Goal: Information Seeking & Learning: Learn about a topic

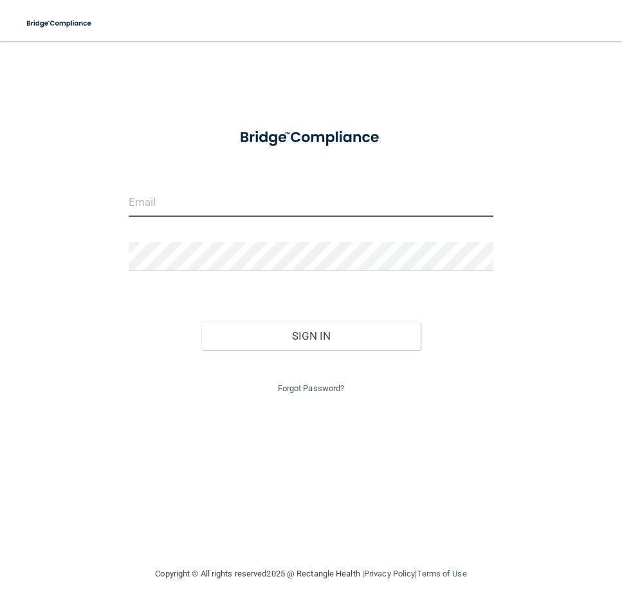
click at [161, 212] on input "email" at bounding box center [312, 202] width 366 height 29
type input "D"
type input "[PERSON_NAME][EMAIL_ADDRESS][DOMAIN_NAME]"
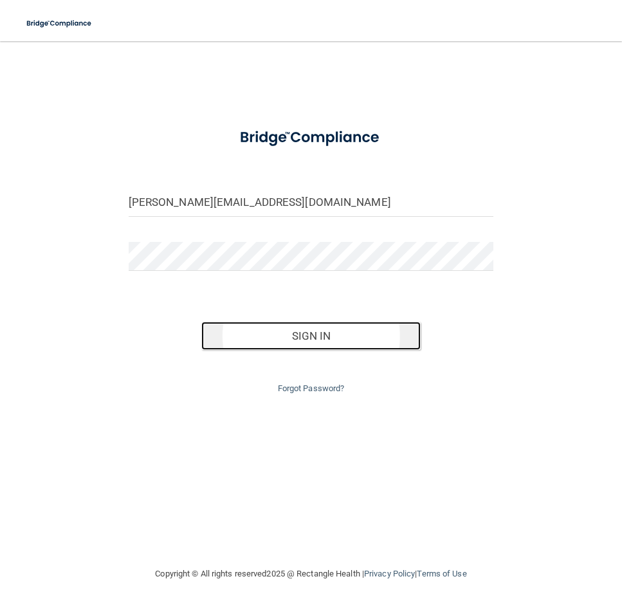
click at [307, 337] on button "Sign In" at bounding box center [310, 336] width 219 height 28
click at [274, 346] on button "Sign In" at bounding box center [310, 336] width 219 height 28
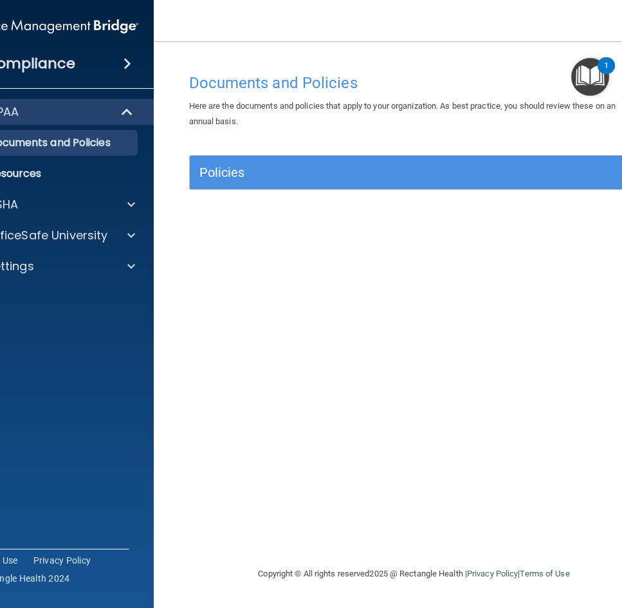
click at [597, 30] on nav "Toggle navigation Dina Cher-Aime dina.cheraime@latinomedicalcenter.com Manage M…" at bounding box center [414, 20] width 521 height 41
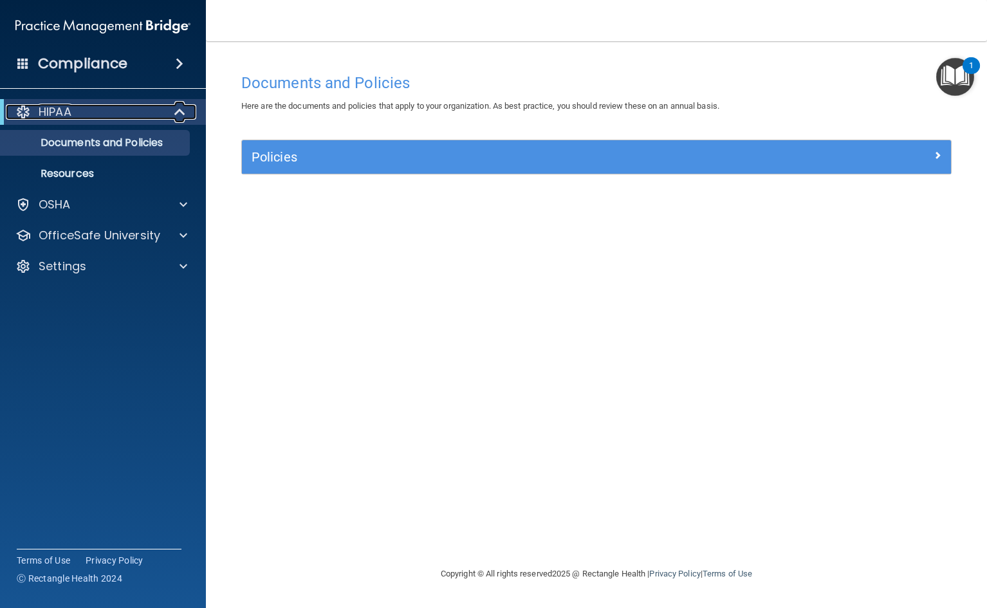
click at [90, 107] on div "HIPAA" at bounding box center [85, 111] width 159 height 15
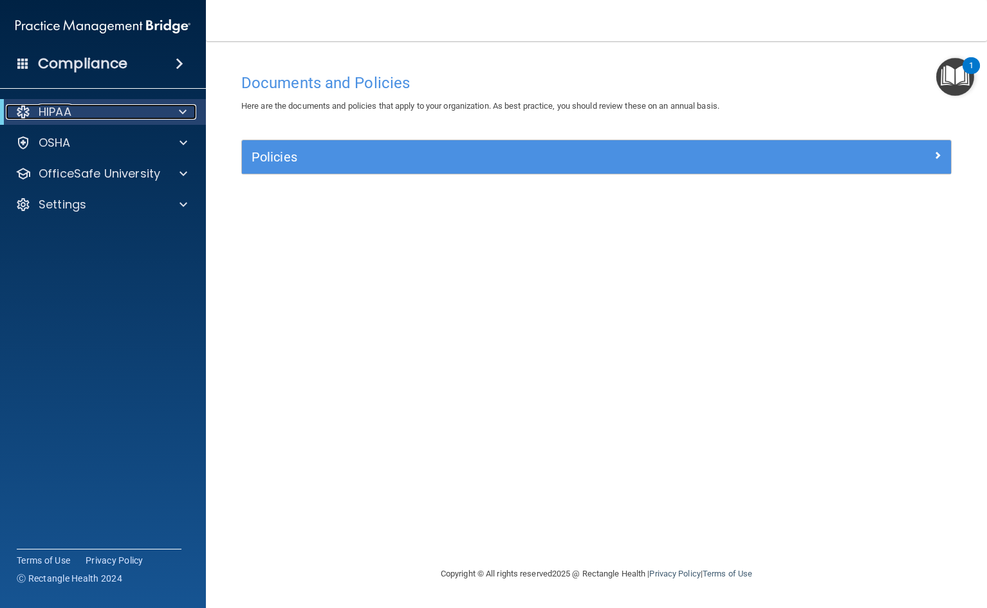
click at [126, 110] on div "HIPAA" at bounding box center [85, 111] width 159 height 15
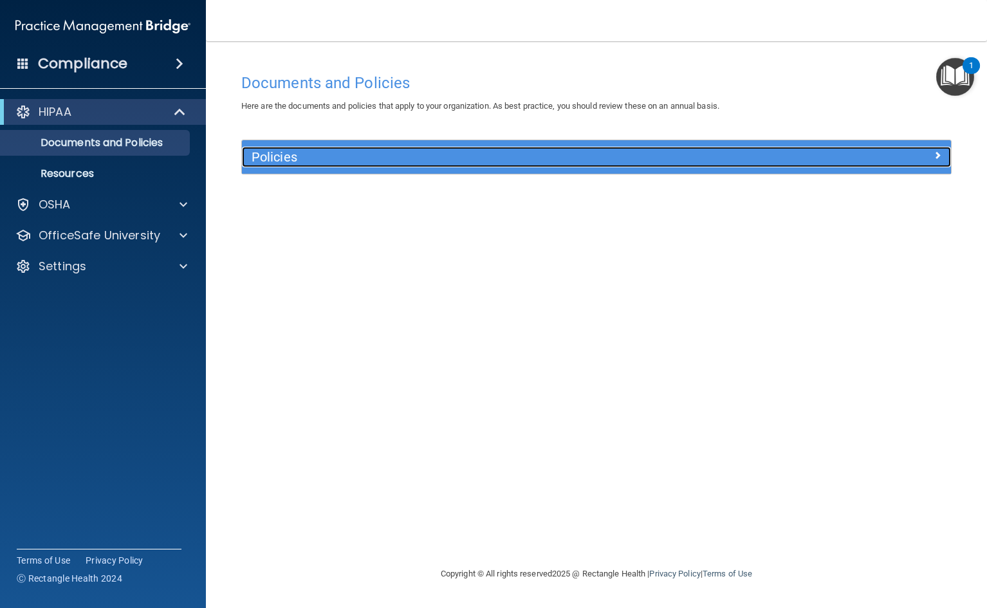
click at [308, 160] on h5 "Policies" at bounding box center [508, 157] width 513 height 14
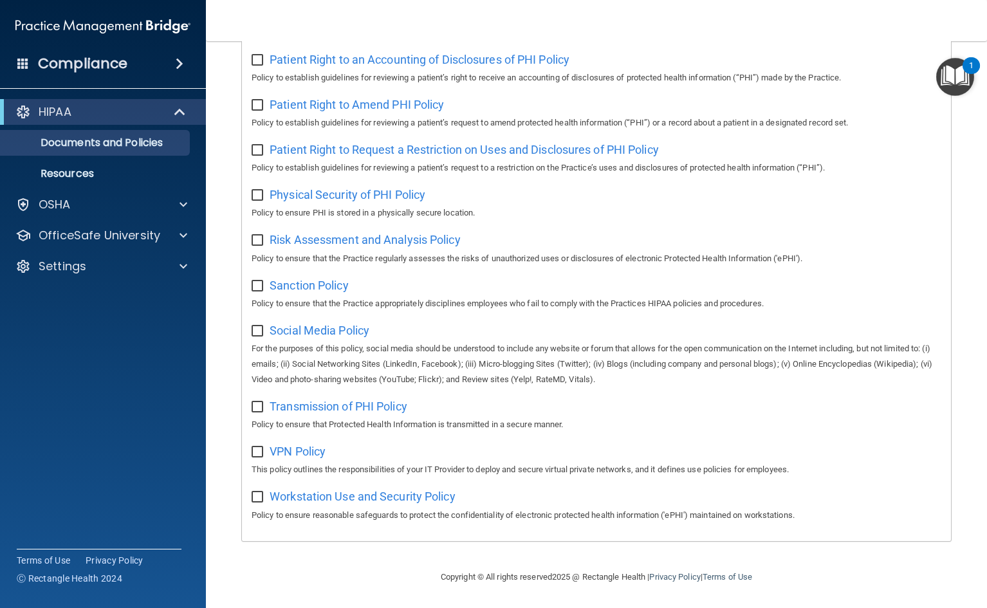
scroll to position [714, 0]
click at [94, 176] on p "Resources" at bounding box center [96, 173] width 176 height 13
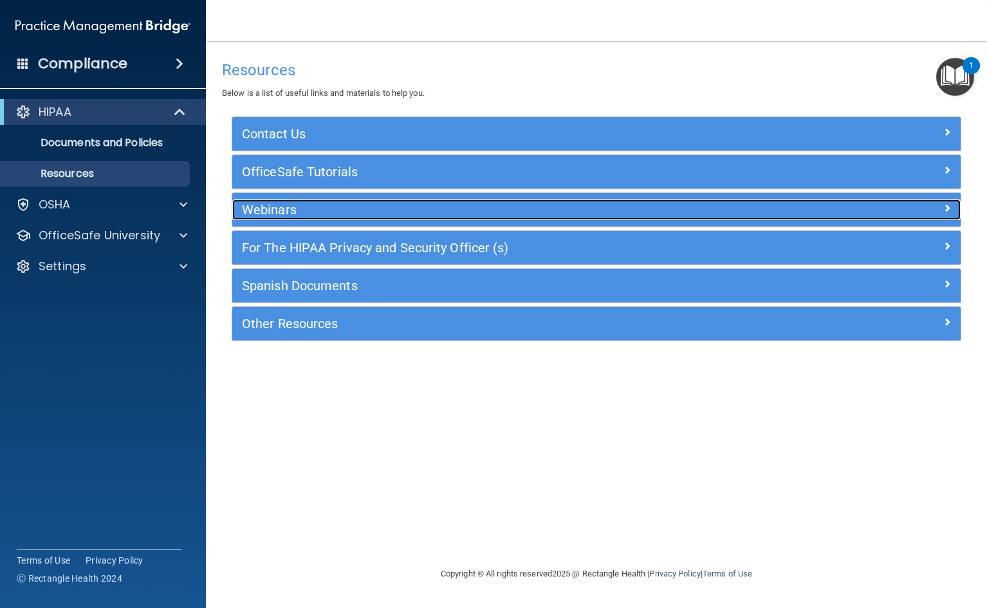
click at [288, 205] on h5 "Webinars" at bounding box center [505, 210] width 527 height 14
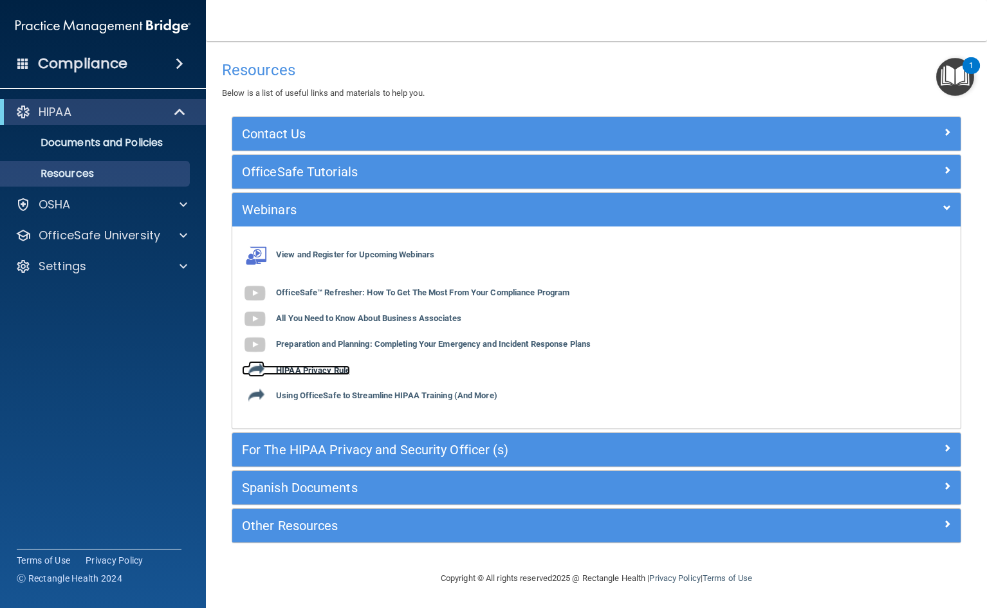
click at [309, 371] on b "HIPAA Privacy Rule" at bounding box center [313, 371] width 74 height 10
click at [349, 395] on b "Using OfficeSafe to Streamline HIPAA Training (And More)" at bounding box center [386, 396] width 221 height 10
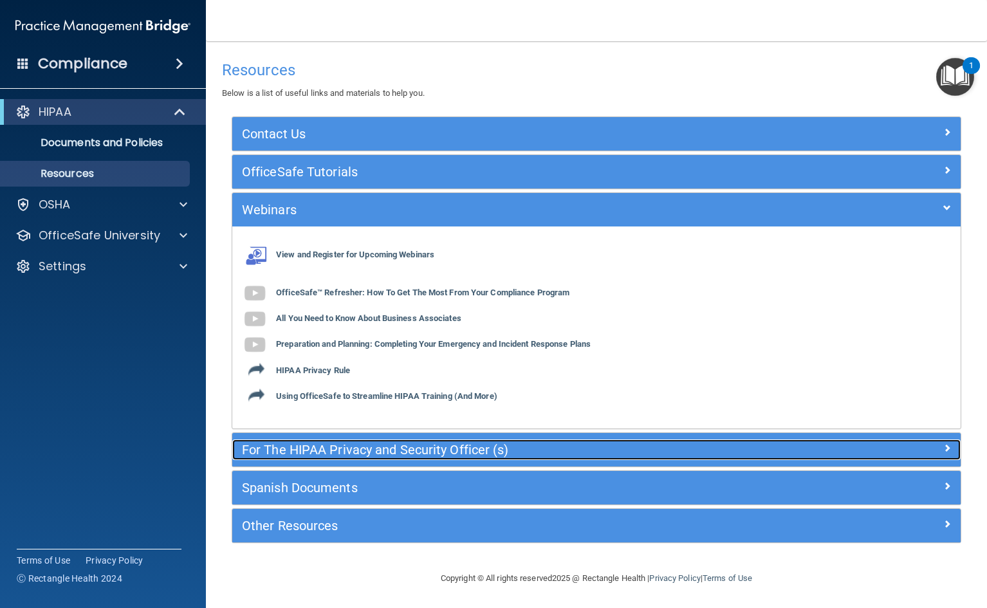
click at [418, 456] on h5 "For The HIPAA Privacy and Security Officer (s)" at bounding box center [505, 450] width 527 height 14
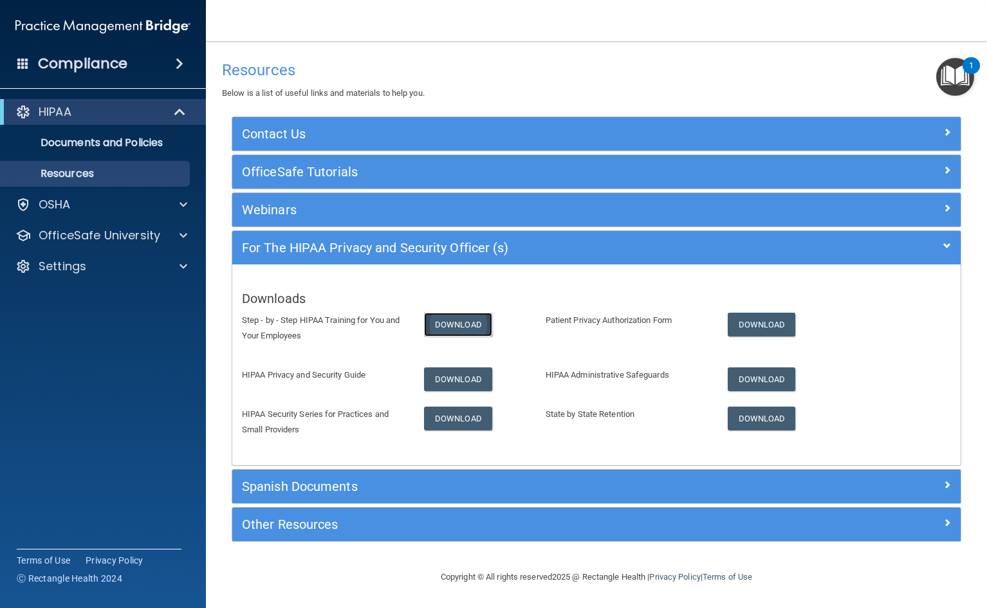
click at [453, 321] on link "Download" at bounding box center [458, 325] width 68 height 24
click at [440, 373] on link "Download" at bounding box center [458, 379] width 68 height 24
click at [622, 324] on link "Download" at bounding box center [762, 325] width 68 height 24
click at [622, 419] on link "Download" at bounding box center [762, 419] width 68 height 24
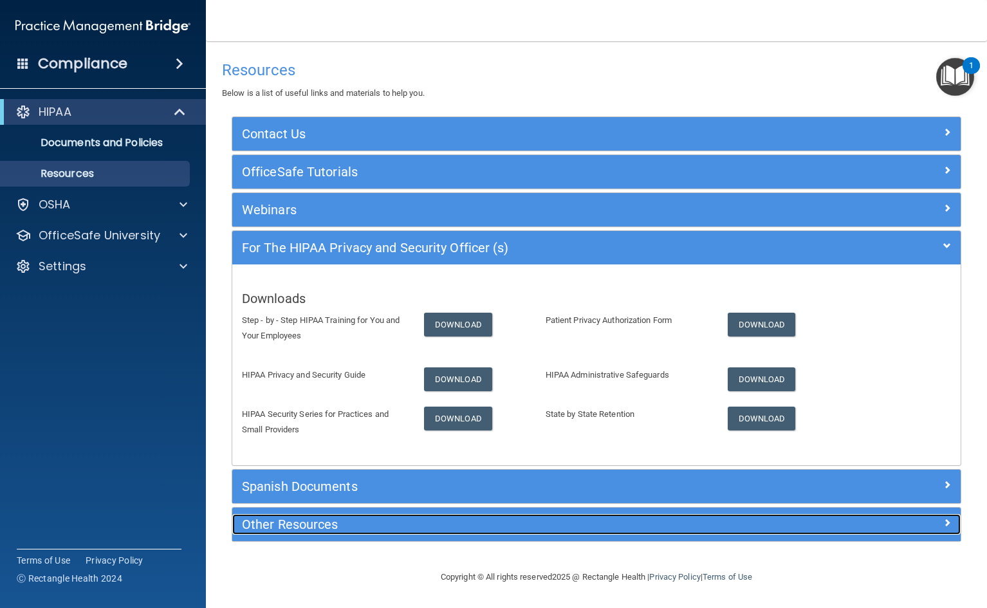
click at [275, 523] on h5 "Other Resources" at bounding box center [505, 524] width 527 height 14
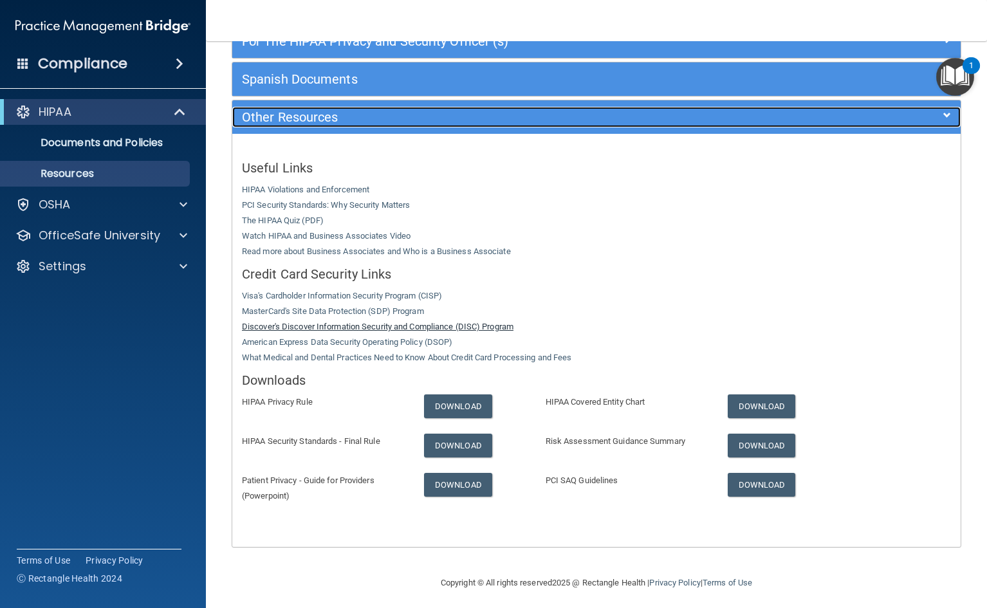
scroll to position [212, 0]
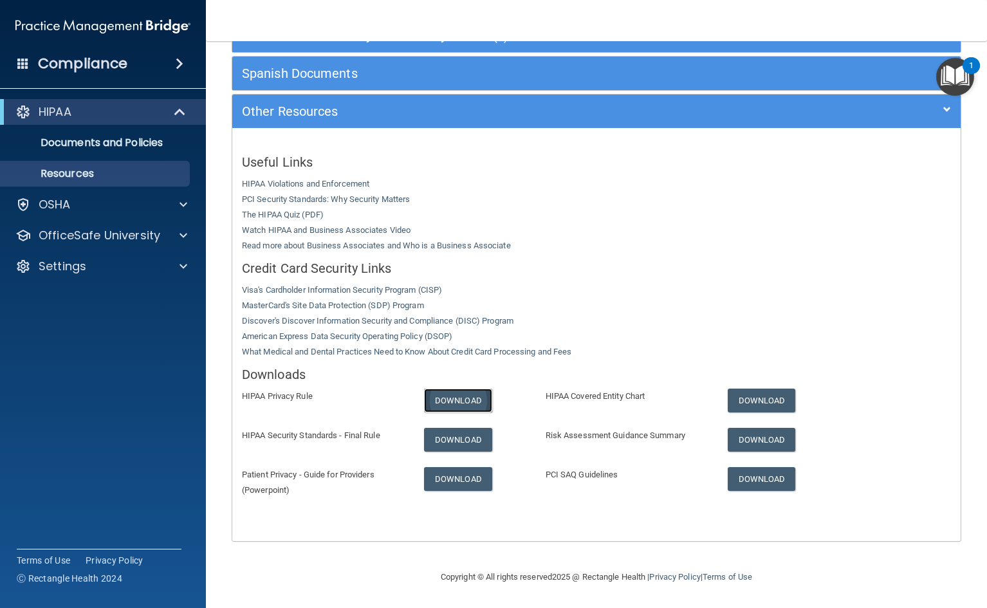
click at [467, 400] on link "Download" at bounding box center [458, 401] width 68 height 24
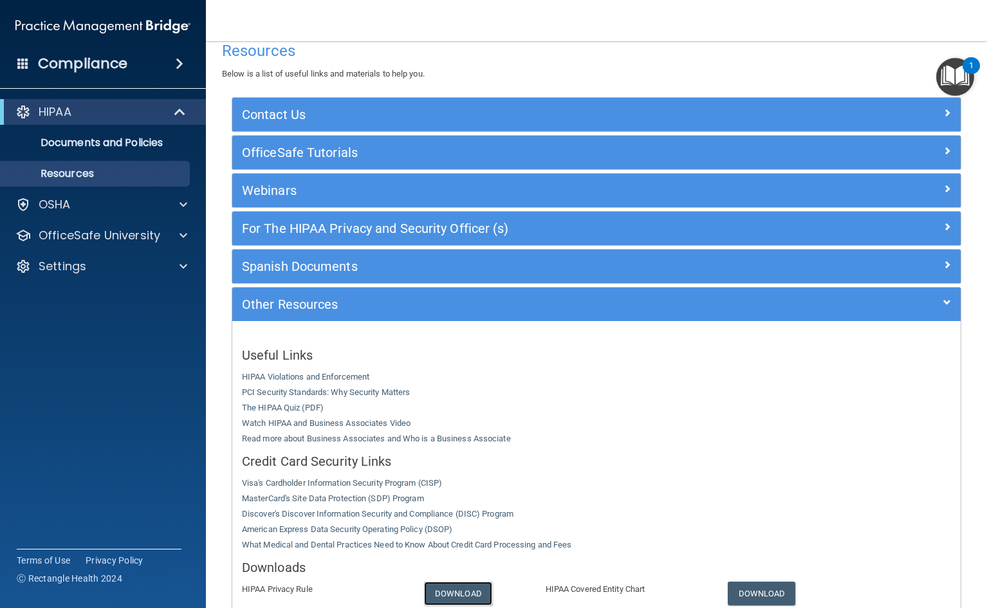
scroll to position [0, 0]
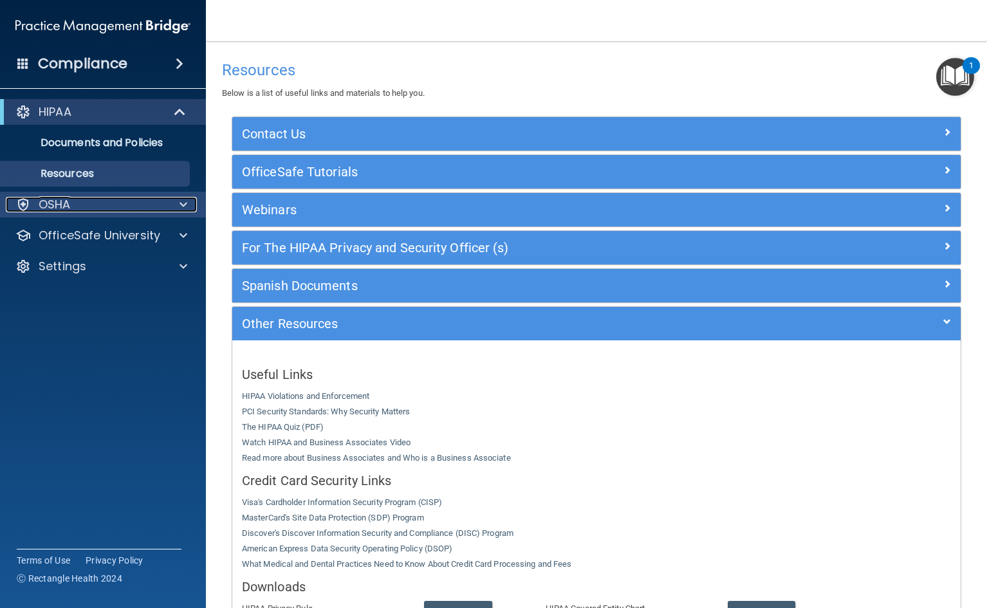
click at [50, 207] on p "OSHA" at bounding box center [55, 204] width 32 height 15
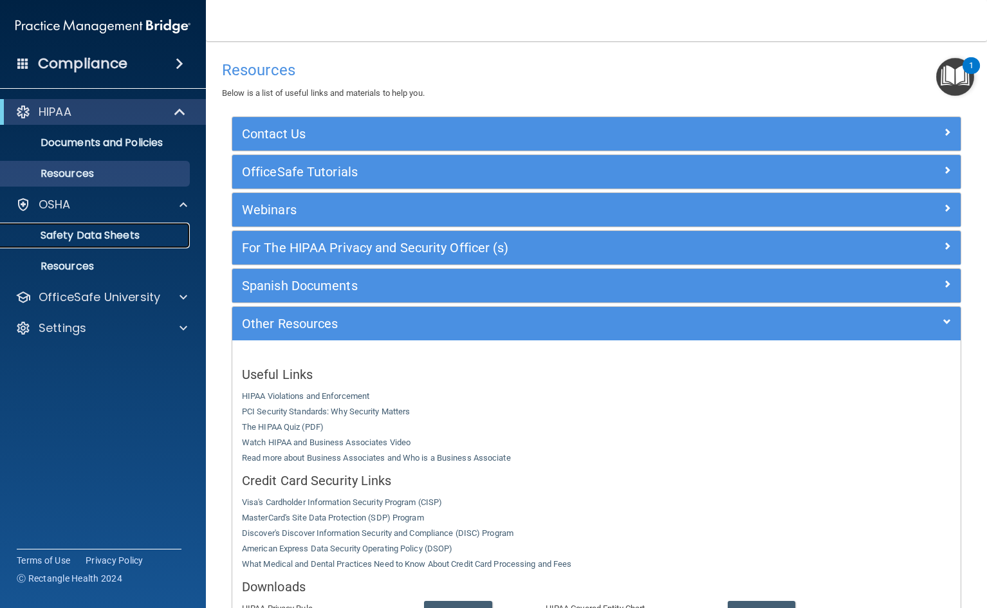
click at [70, 237] on p "Safety Data Sheets" at bounding box center [96, 235] width 176 height 13
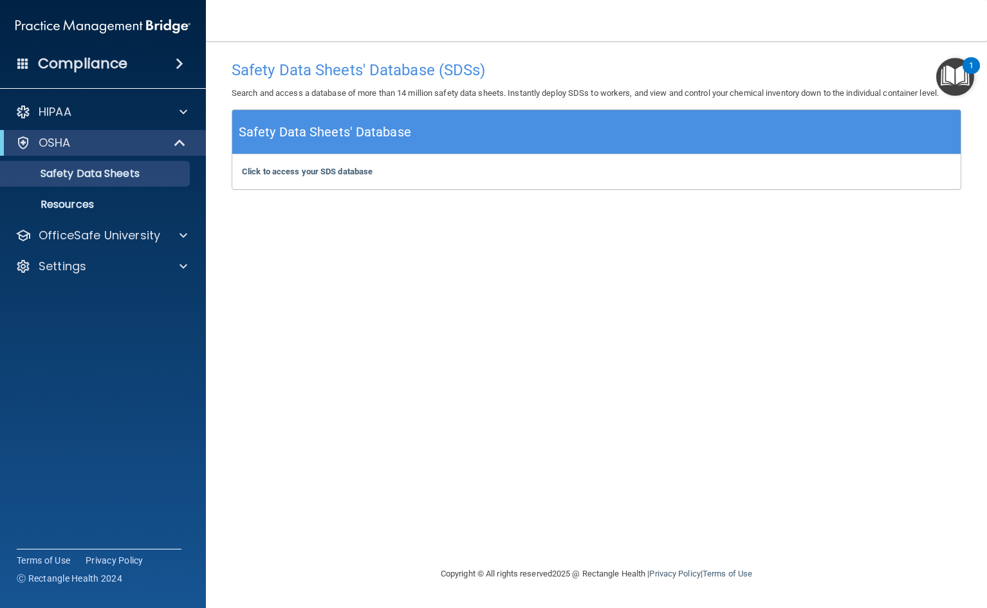
click at [405, 136] on h5 "Safety Data Sheets' Database" at bounding box center [325, 132] width 172 height 23
click at [336, 170] on b "Click to access your SDS database" at bounding box center [307, 172] width 131 height 10
click at [77, 208] on p "Resources" at bounding box center [96, 204] width 176 height 13
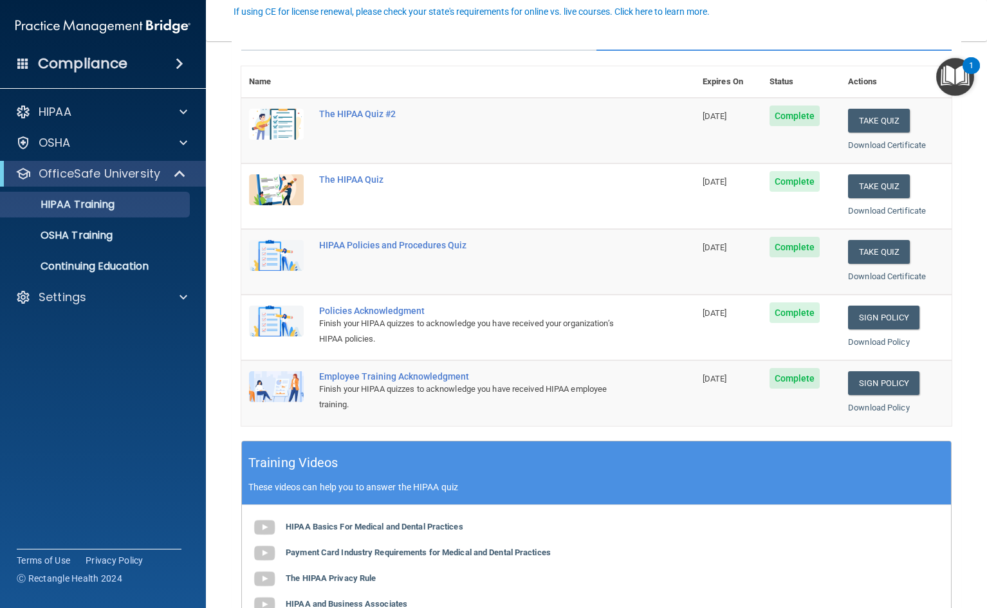
scroll to position [64, 0]
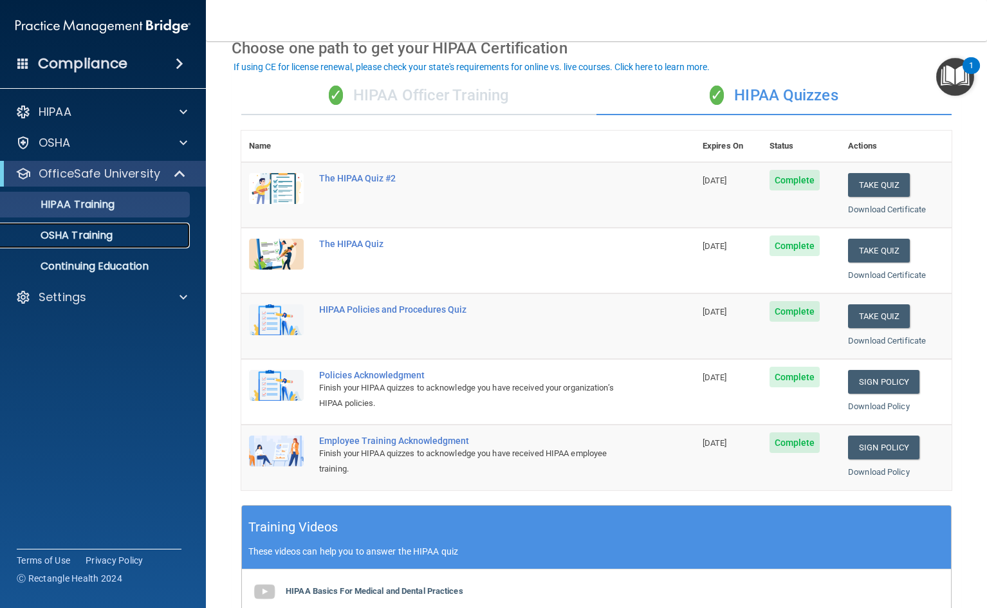
click at [102, 236] on p "OSHA Training" at bounding box center [60, 235] width 104 height 13
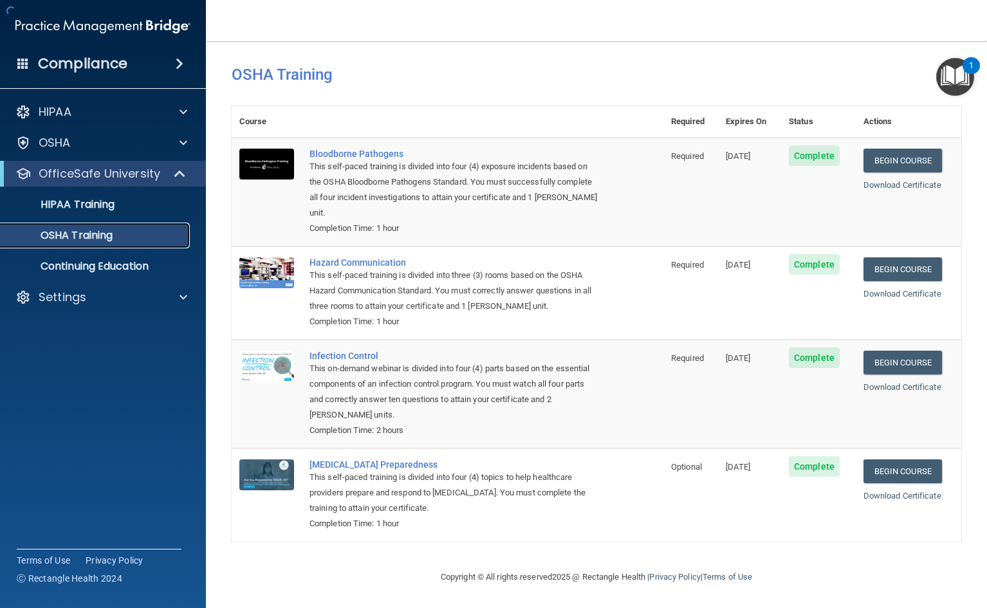
scroll to position [10, 0]
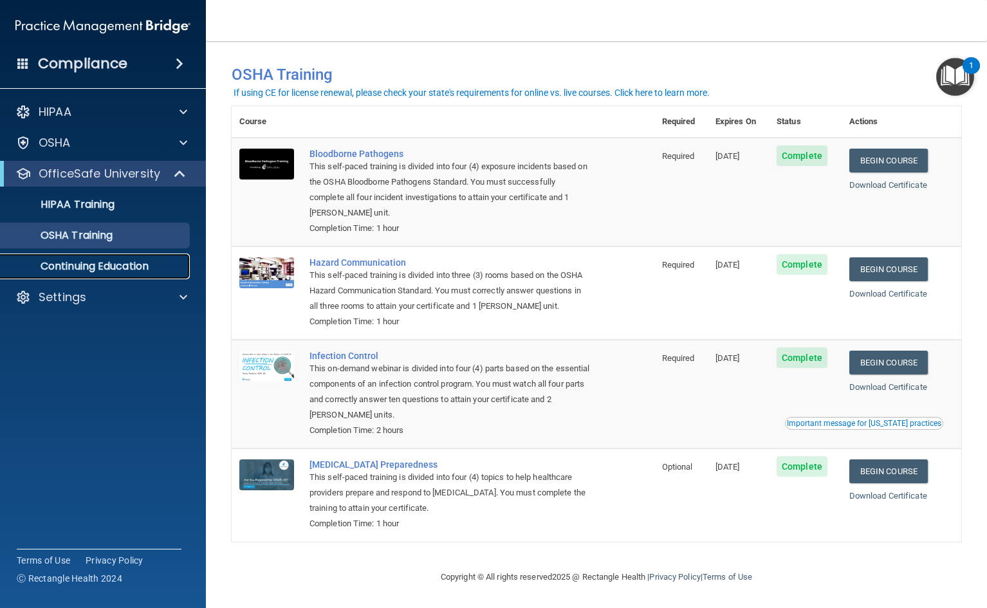
click at [92, 265] on p "Continuing Education" at bounding box center [96, 266] width 176 height 13
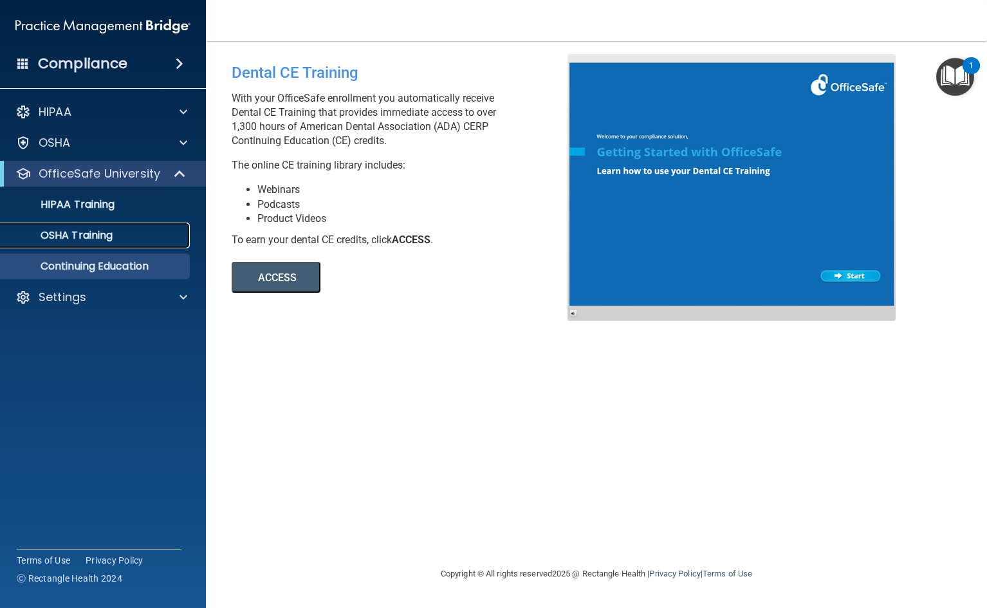
click at [59, 236] on p "OSHA Training" at bounding box center [60, 235] width 104 height 13
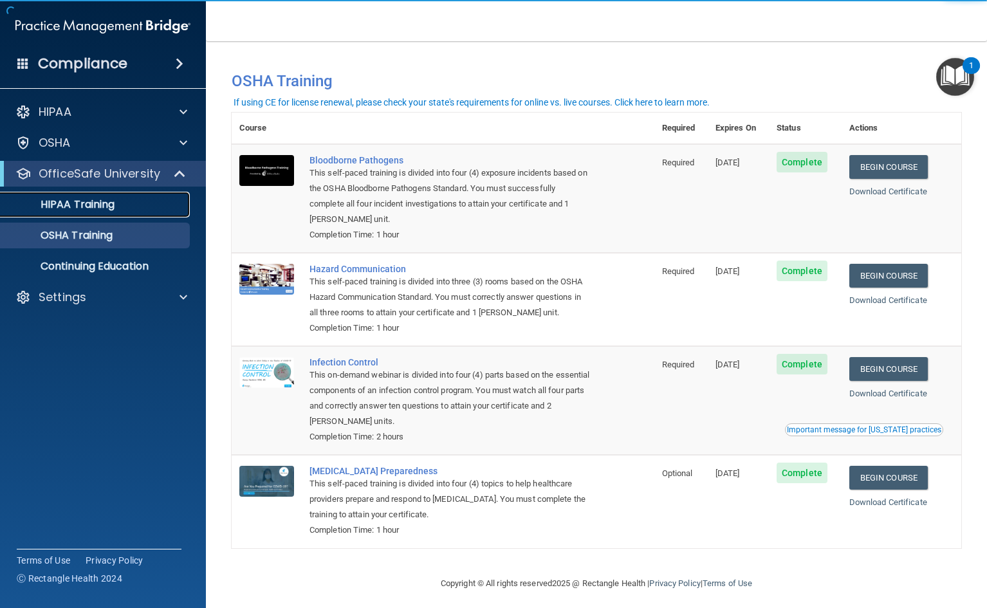
click at [62, 206] on p "HIPAA Training" at bounding box center [61, 204] width 106 height 13
